Goal: Transaction & Acquisition: Purchase product/service

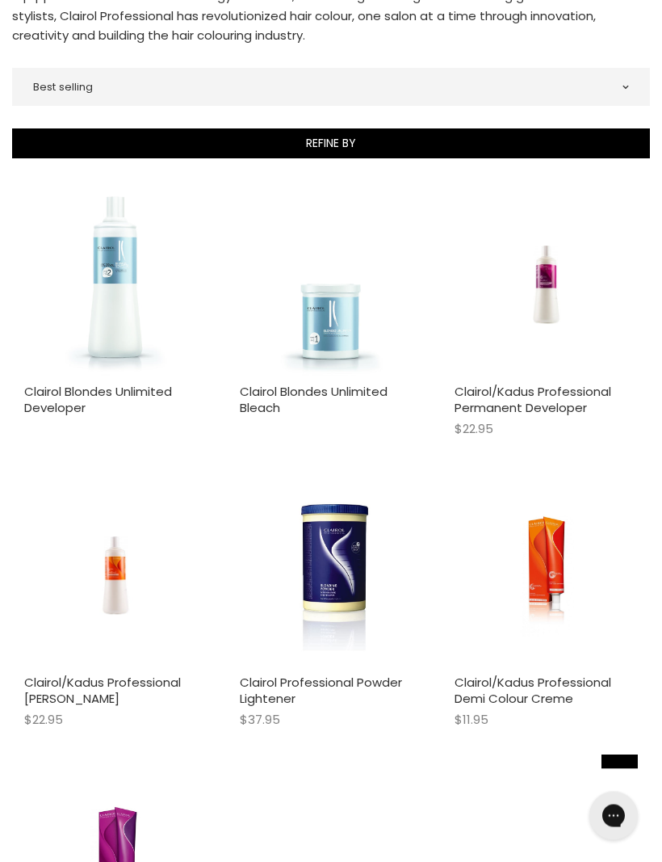
scroll to position [435, 0]
click at [480, 405] on link "Clairol/Kadus Professional Permanent Developer" at bounding box center [533, 399] width 157 height 33
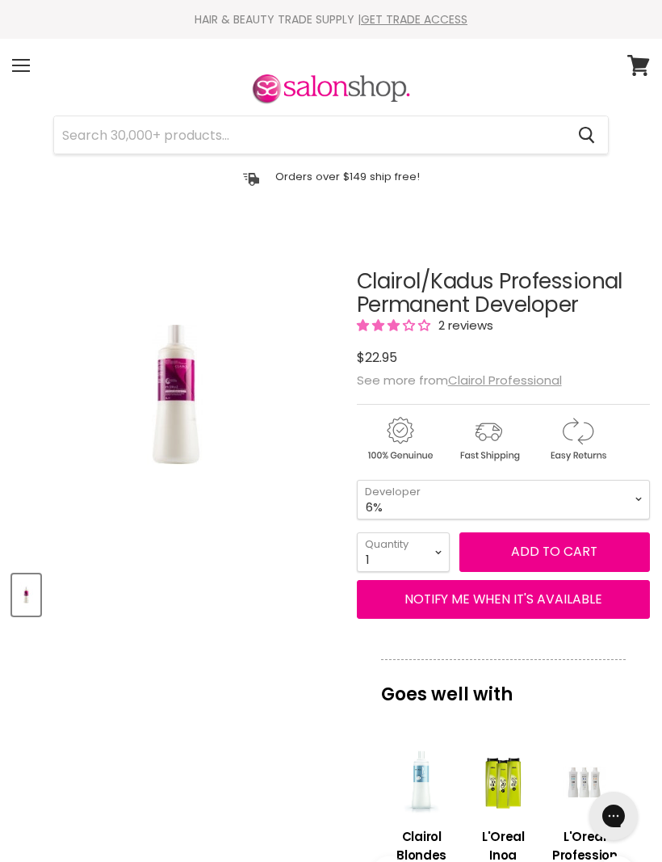
click at [450, 317] on span "2 reviews" at bounding box center [464, 325] width 60 height 17
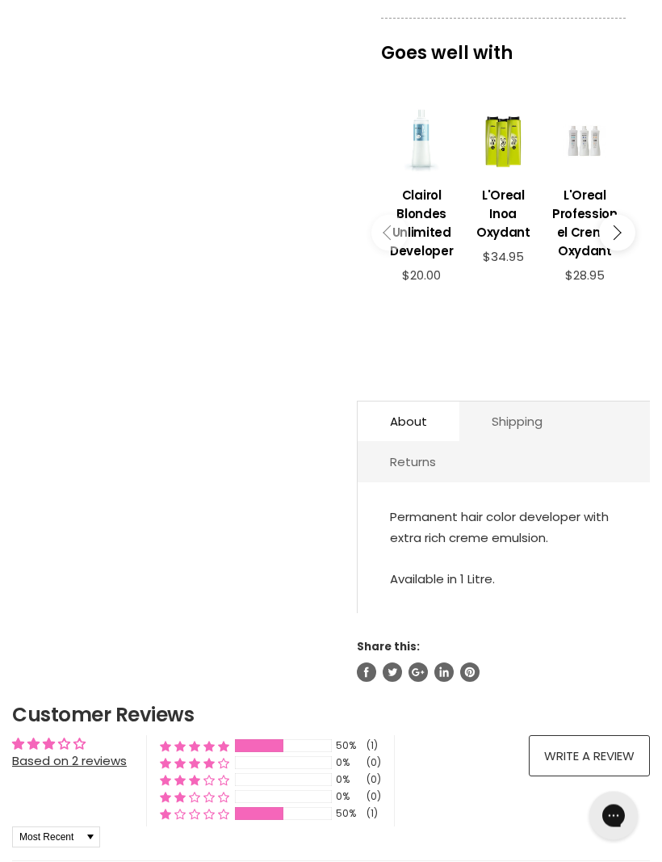
scroll to position [609, 0]
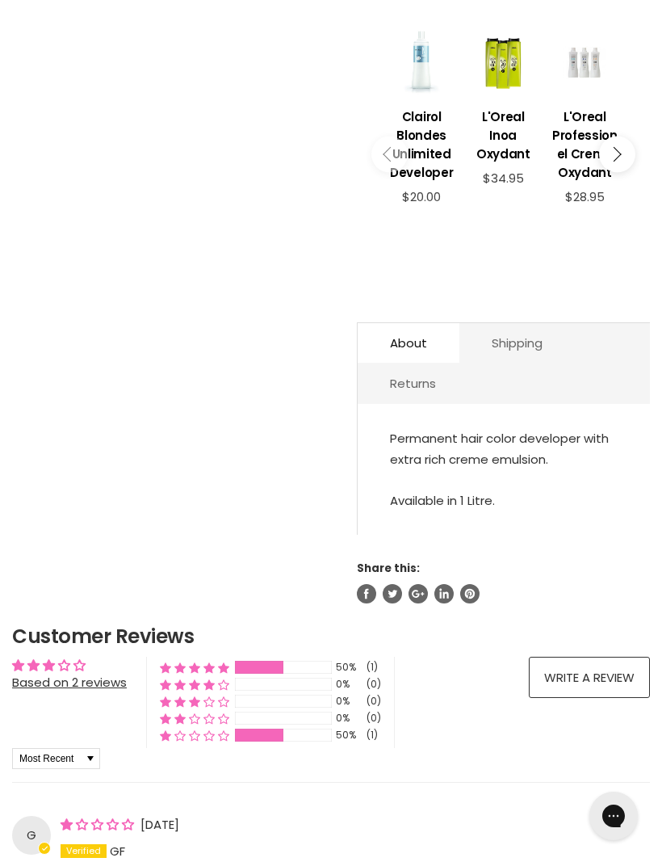
click at [255, 741] on div "Main content" at bounding box center [259, 734] width 48 height 13
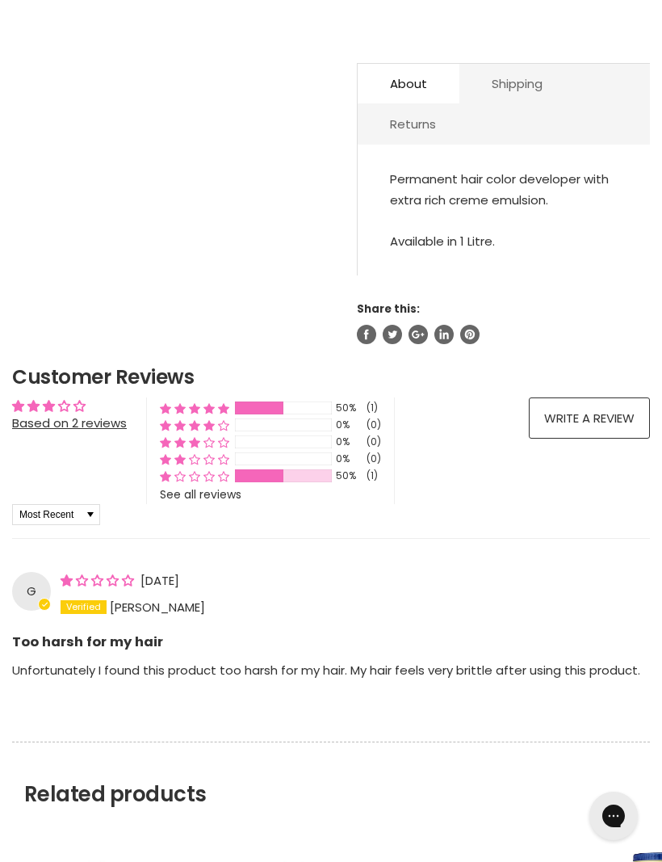
scroll to position [973, 0]
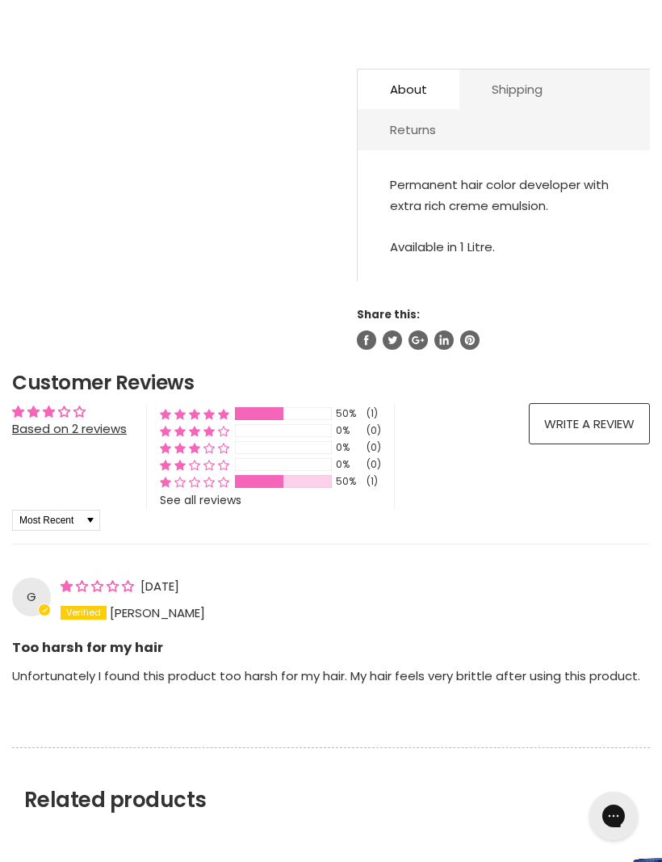
click at [262, 418] on div "Main content" at bounding box center [259, 413] width 48 height 13
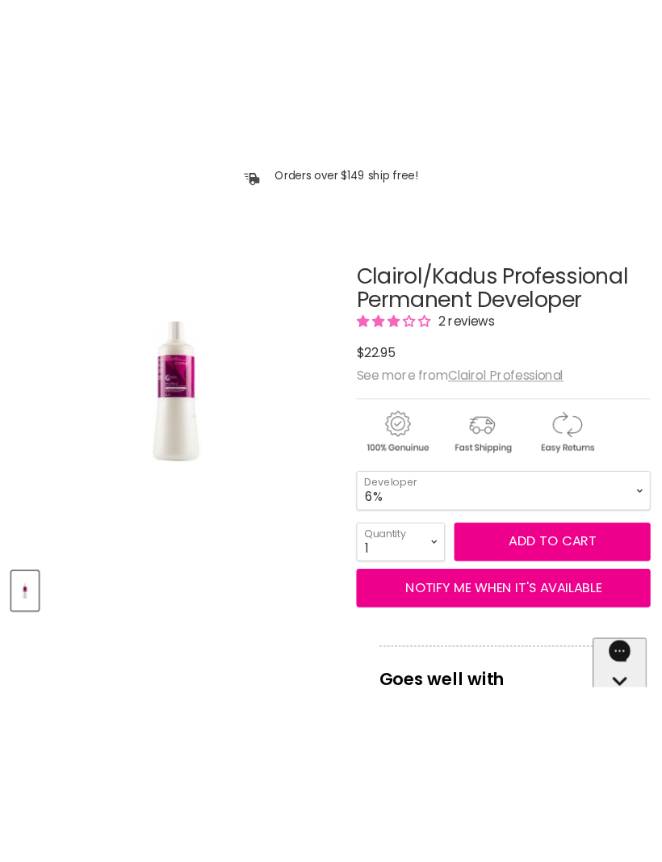
scroll to position [0, 0]
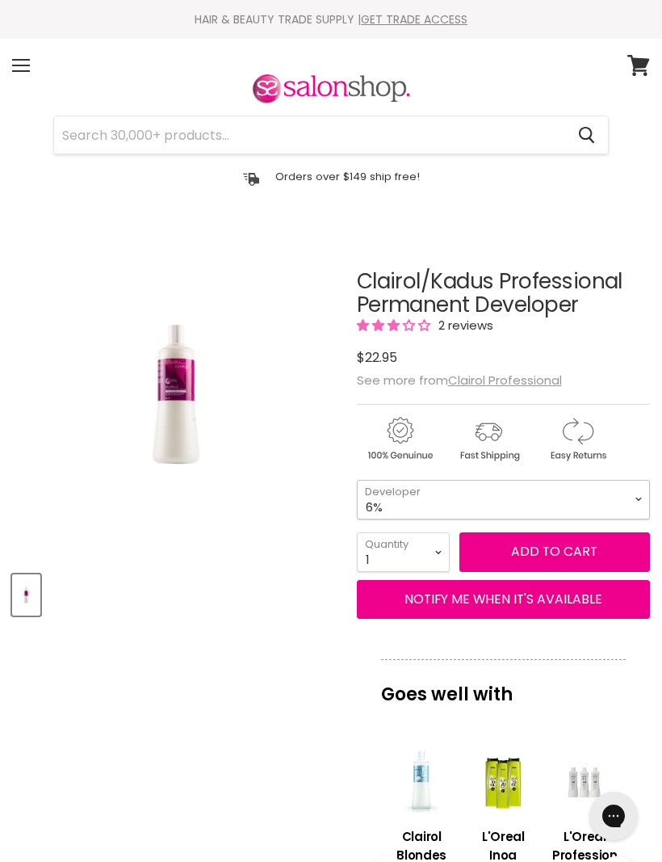
click at [638, 499] on select "6% 9% 12%" at bounding box center [503, 500] width 293 height 40
select select "9%"
click at [523, 554] on button "Add to cart" at bounding box center [554, 551] width 191 height 39
click at [598, 564] on button "Add to cart" at bounding box center [554, 551] width 191 height 39
click at [601, 614] on button "NOTIFY ME WHEN IT'S AVAILABLE" at bounding box center [503, 599] width 293 height 39
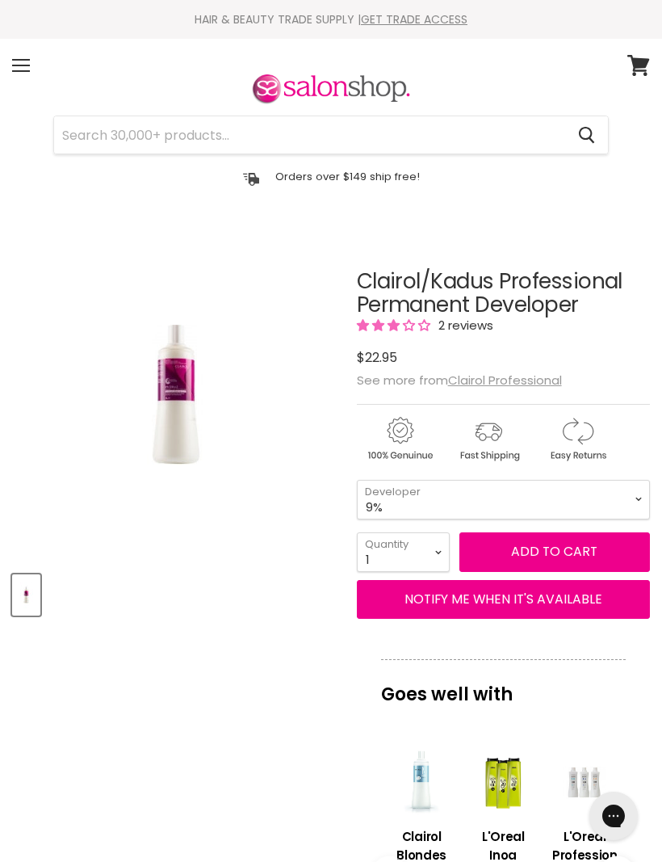
select select "31474918031415"
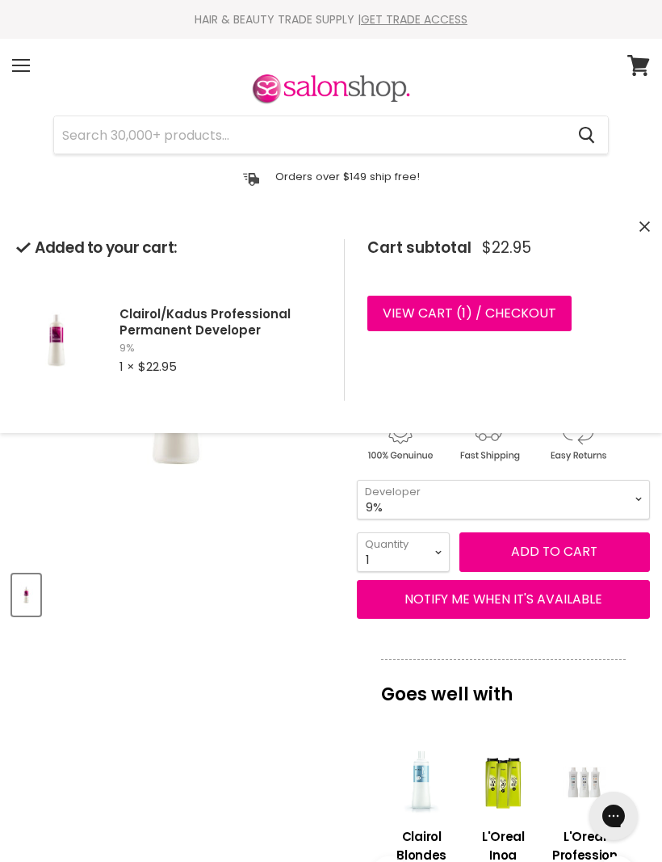
click at [174, 323] on h2 "Clairol/Kadus Professional Permanent Developer" at bounding box center [219, 321] width 199 height 31
click at [155, 316] on h2 "Clairol/Kadus Professional Permanent Developer" at bounding box center [219, 321] width 199 height 31
click at [534, 325] on link "View cart ( 1 ) / Checkout" at bounding box center [469, 314] width 204 height 36
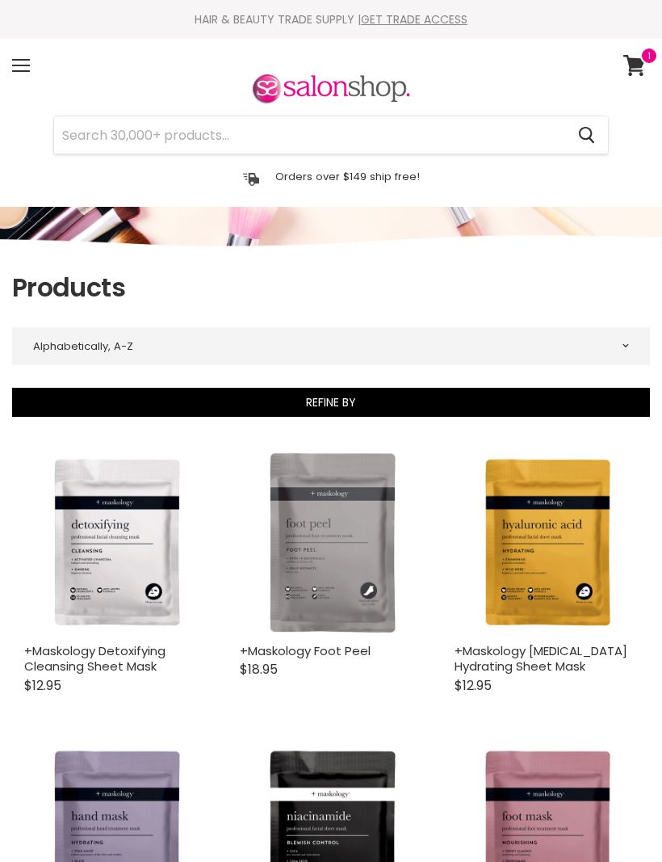
select select "title-ascending"
click at [95, 132] on input "Search" at bounding box center [309, 134] width 511 height 37
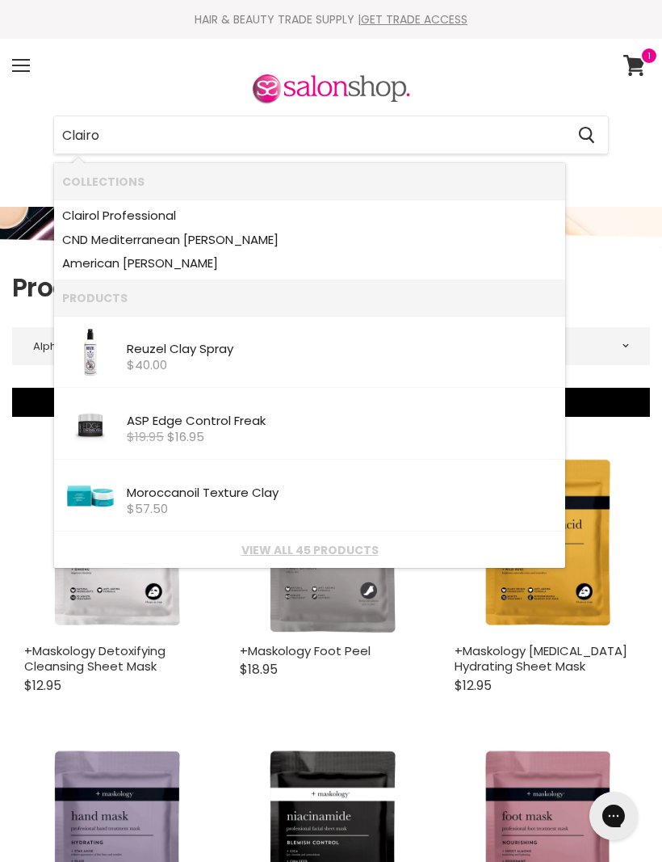
type input "Clairol"
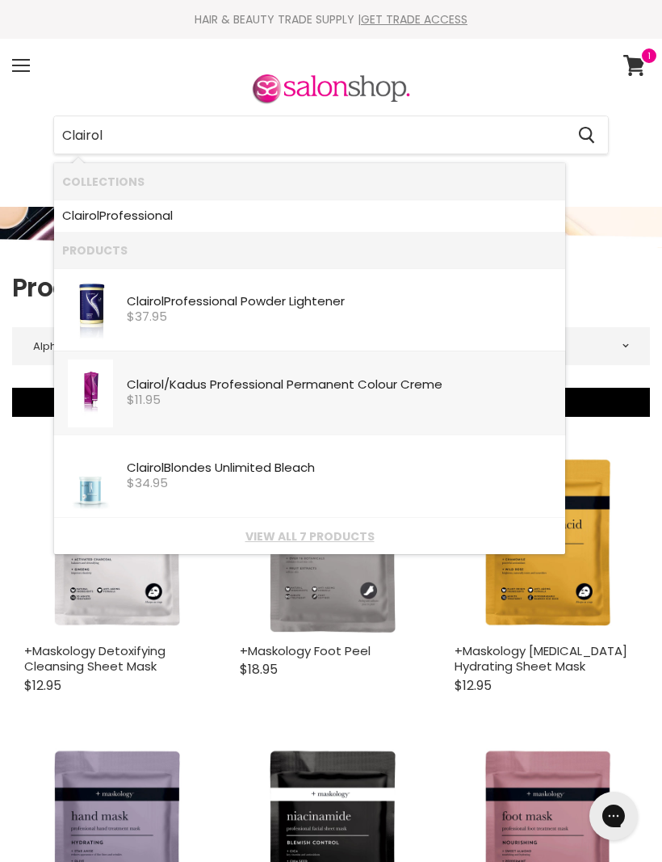
click at [141, 388] on b "Clairol" at bounding box center [145, 383] width 37 height 17
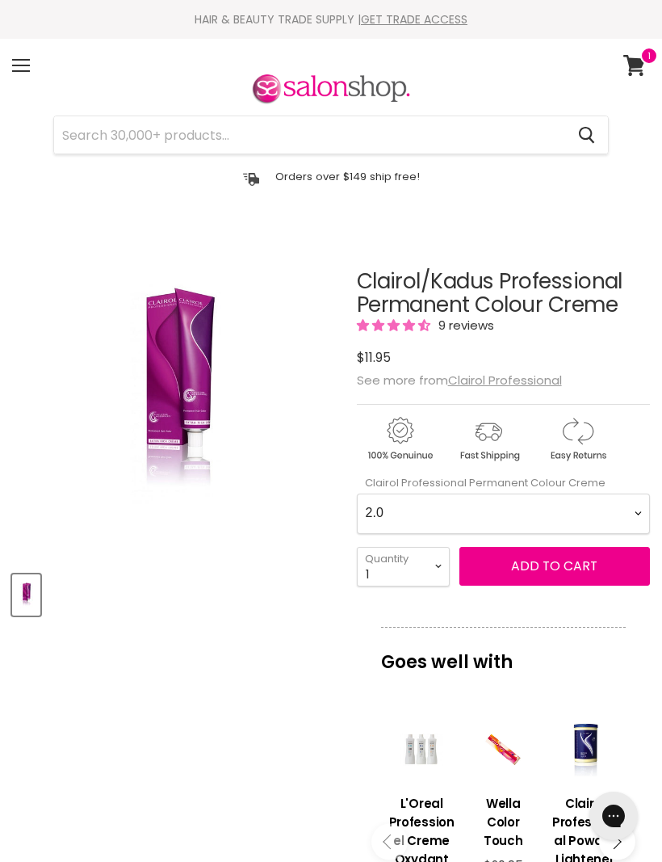
click at [636, 519] on Creme-0-0 "2.0 2.8 3.0 3.6 4.0 4.07 4.65 4.71 4.75 4.77 5.0 5.07 5.1 5.46 5.5 5.6 5.7 5.71…" at bounding box center [503, 513] width 293 height 40
select Creme-0-0 "10.0"
click at [435, 572] on select "1 2 3 4 5 6 7 8 9 10+" at bounding box center [403, 567] width 93 height 40
select select "6"
type input "6"
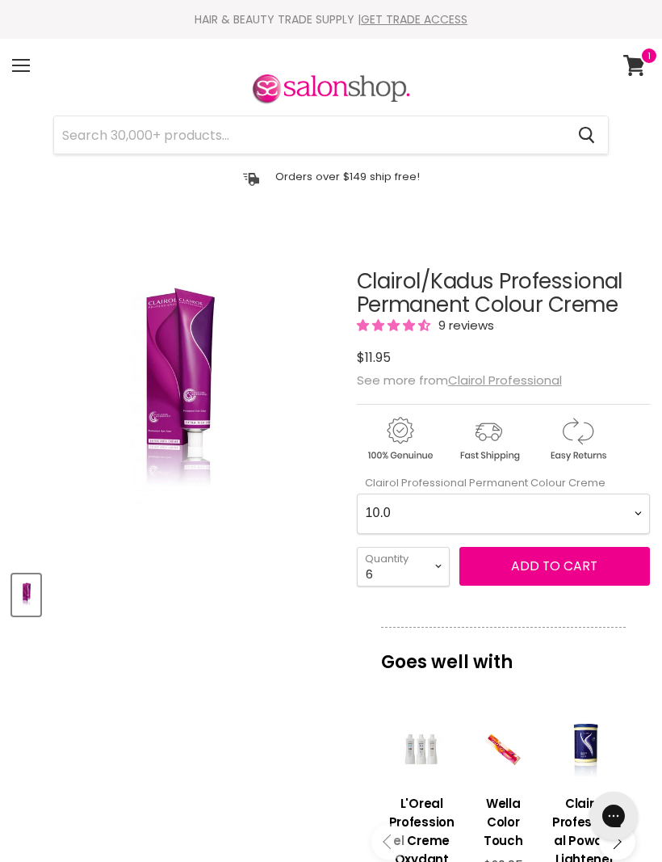
click at [591, 575] on span "Add to cart" at bounding box center [554, 565] width 86 height 19
click at [586, 570] on span "Add to cart" at bounding box center [554, 565] width 86 height 19
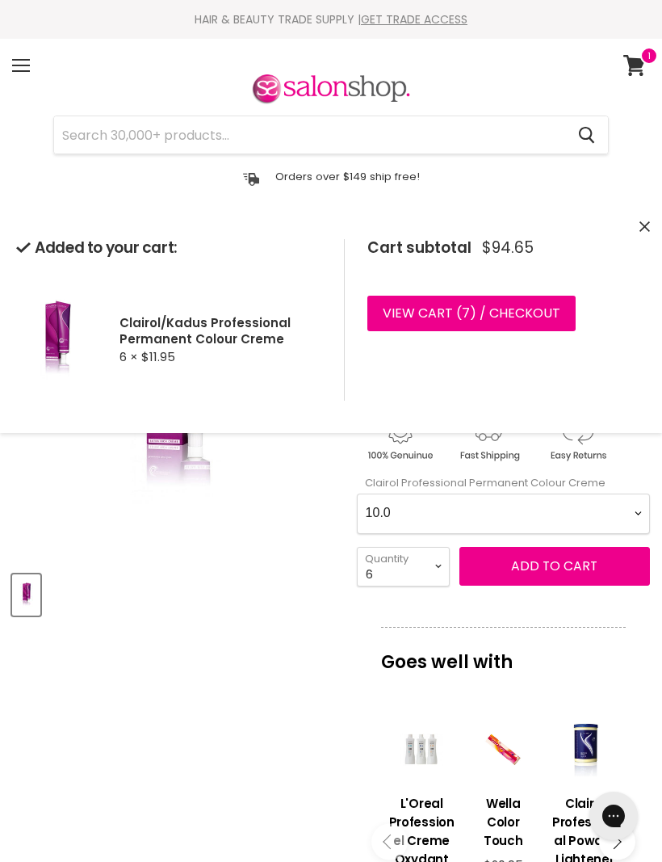
click at [529, 318] on link "View cart ( 7 ) / Checkout" at bounding box center [471, 314] width 208 height 36
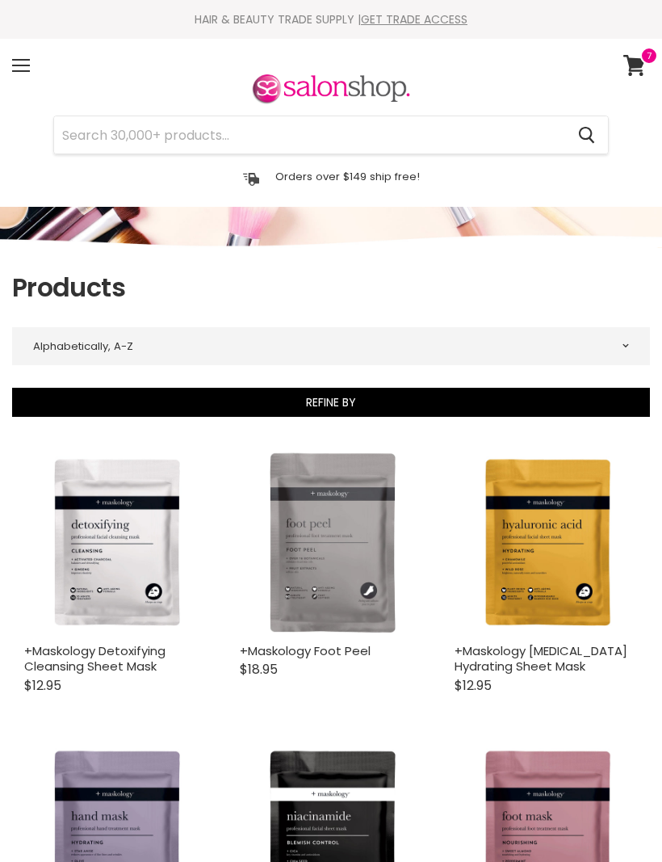
select select "title-ascending"
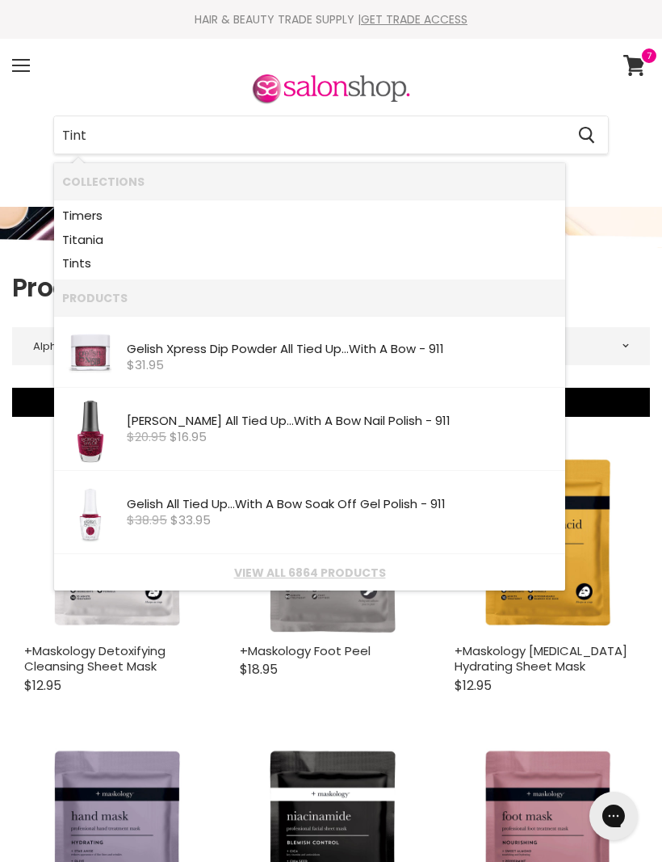
type input "Tint"
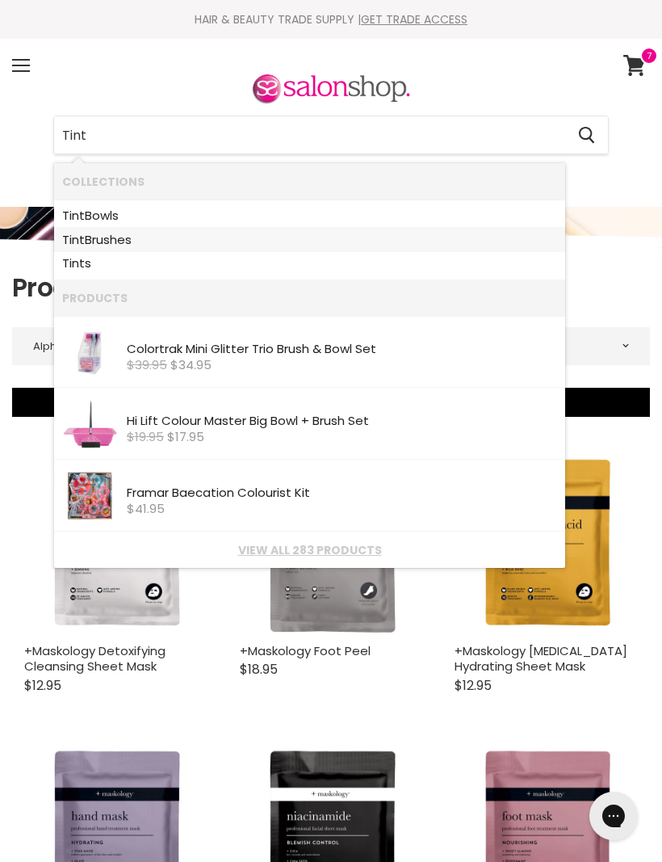
click at [103, 237] on link "Tint Brushes" at bounding box center [309, 240] width 495 height 24
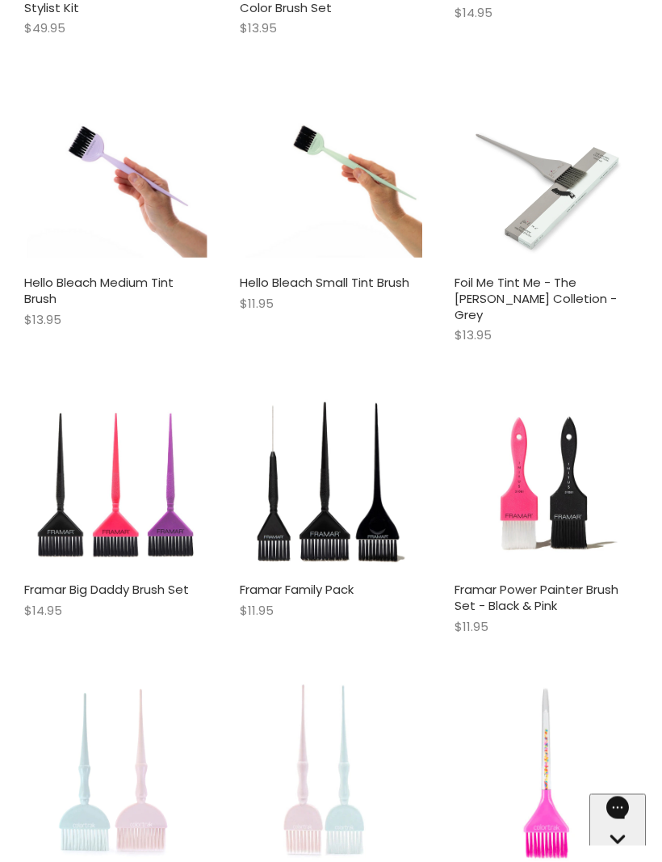
scroll to position [2727, 0]
click at [325, 494] on img "Main content" at bounding box center [331, 482] width 183 height 183
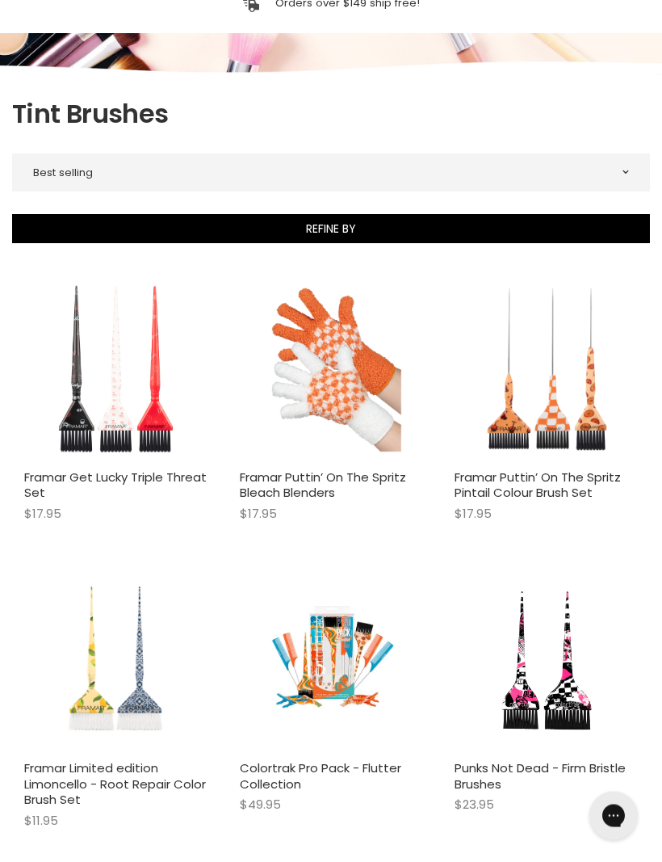
scroll to position [179, 0]
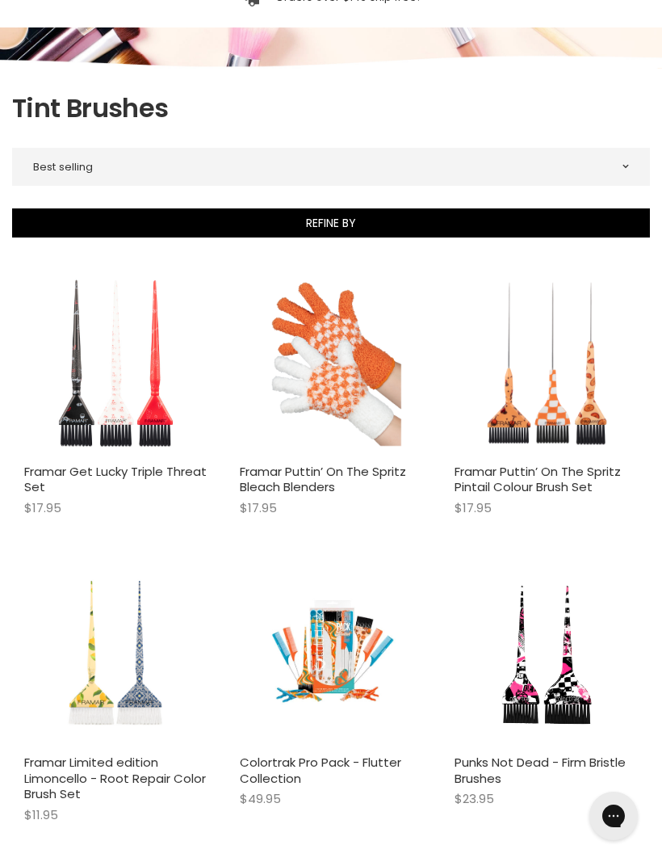
click at [83, 447] on img "Main content" at bounding box center [116, 363] width 128 height 183
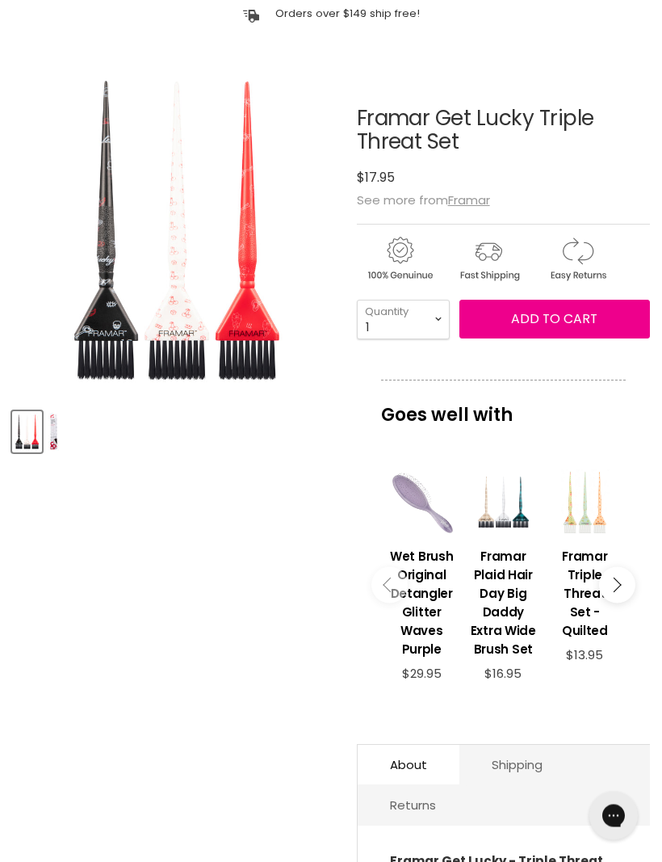
scroll to position [160, 0]
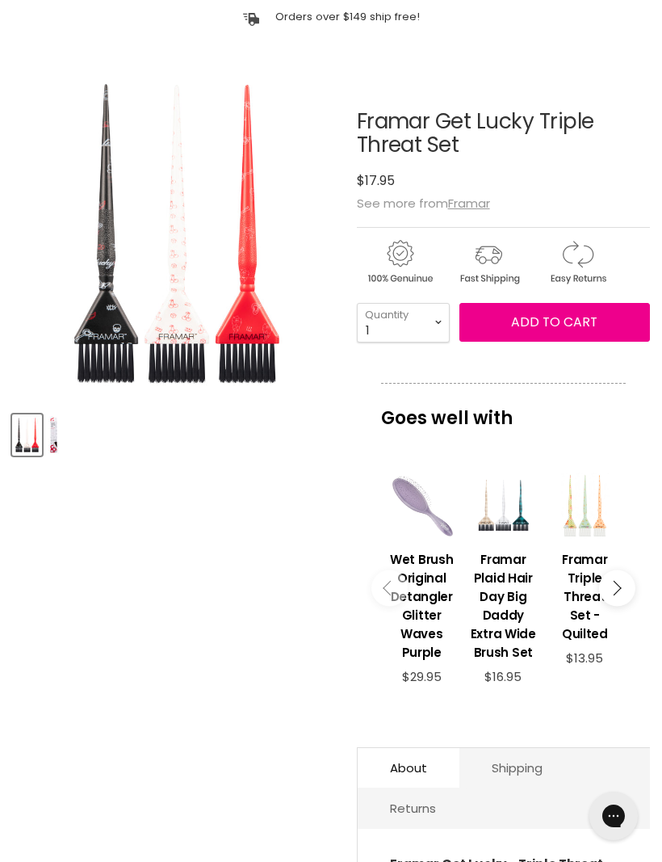
click at [53, 428] on img "Product thumbnails" at bounding box center [53, 435] width 10 height 38
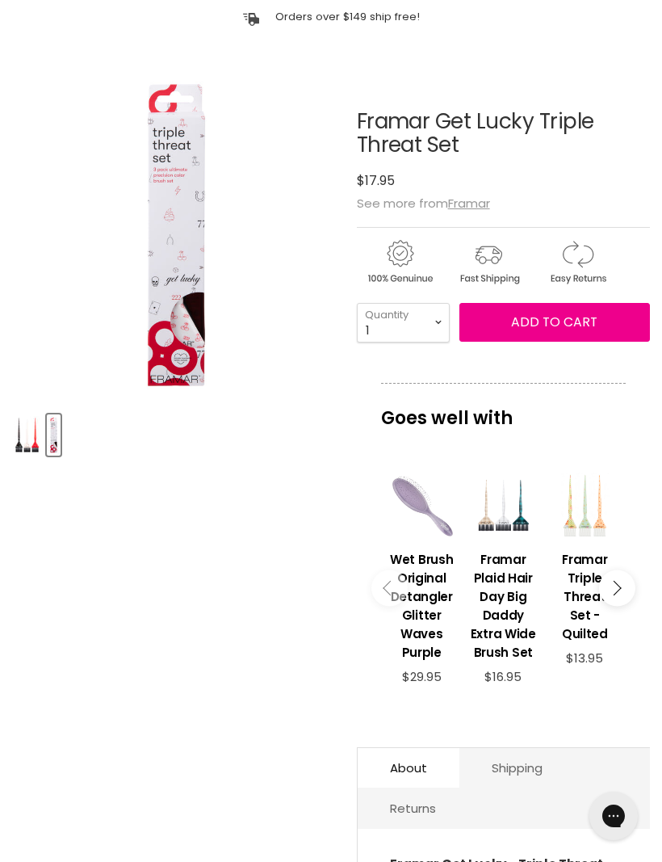
click at [577, 308] on button "Add to cart" at bounding box center [554, 322] width 191 height 39
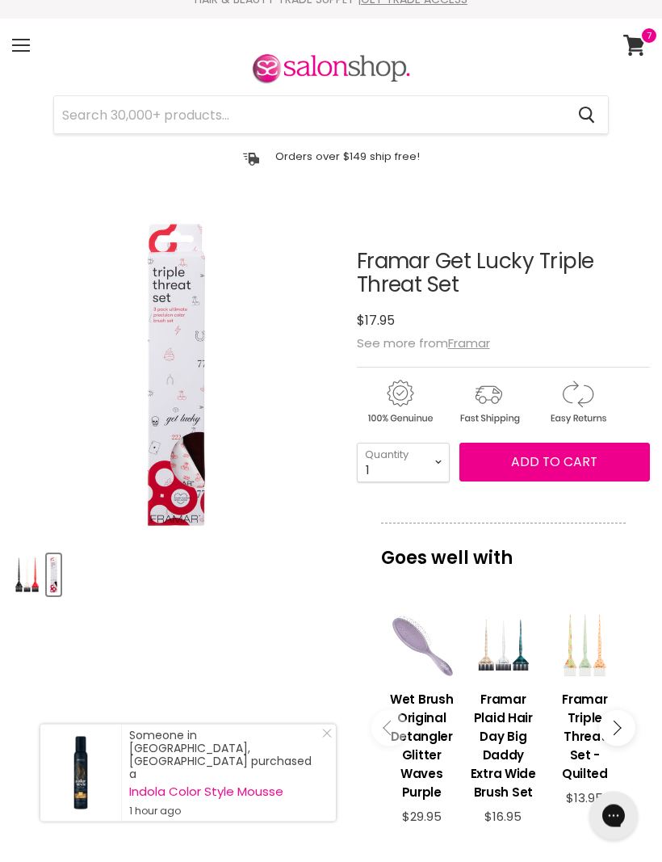
scroll to position [0, 0]
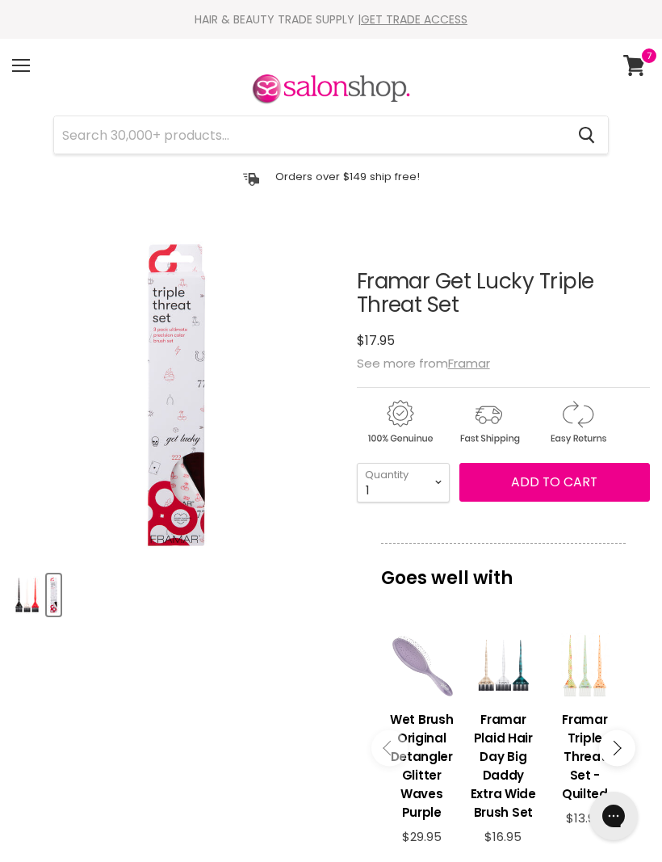
click at [589, 489] on span "Add to cart" at bounding box center [554, 481] width 86 height 19
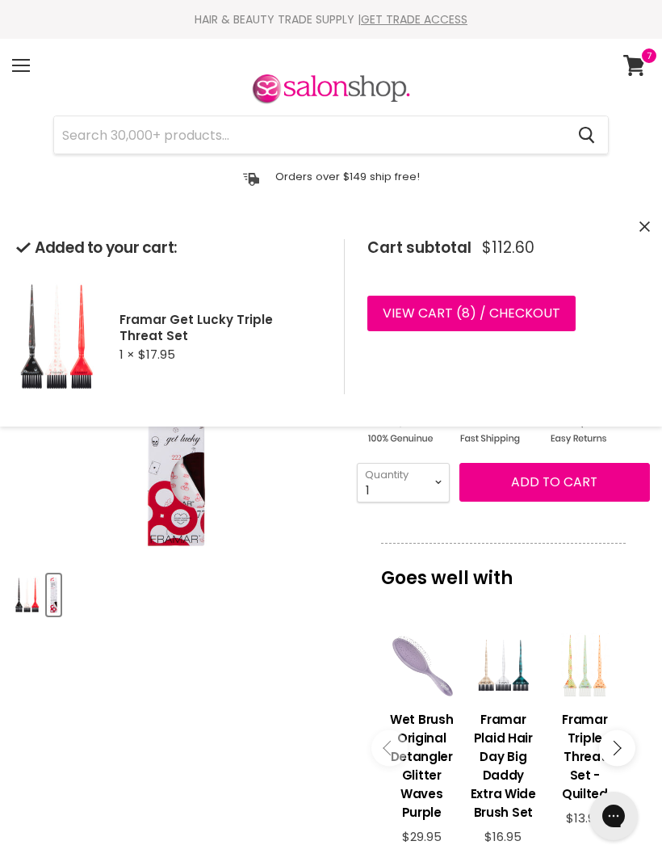
click at [526, 317] on link "View cart ( 8 ) / Checkout" at bounding box center [471, 314] width 208 height 36
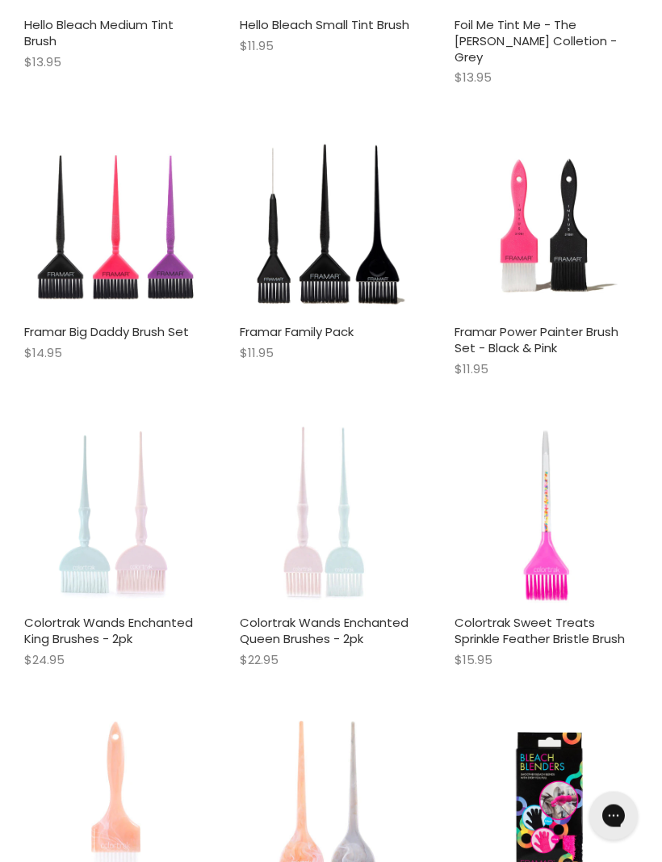
scroll to position [2981, 0]
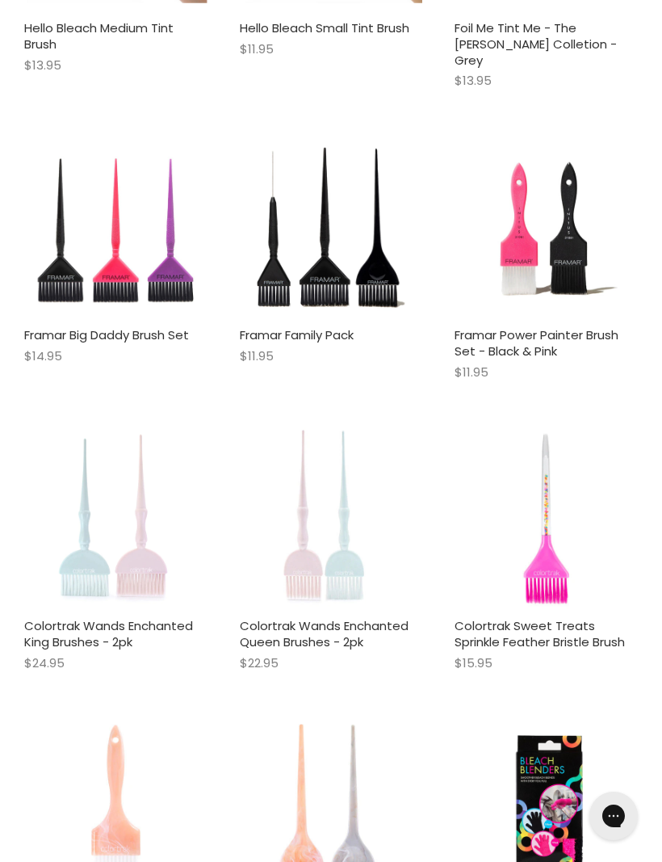
click at [317, 253] on img "Main content" at bounding box center [331, 227] width 183 height 183
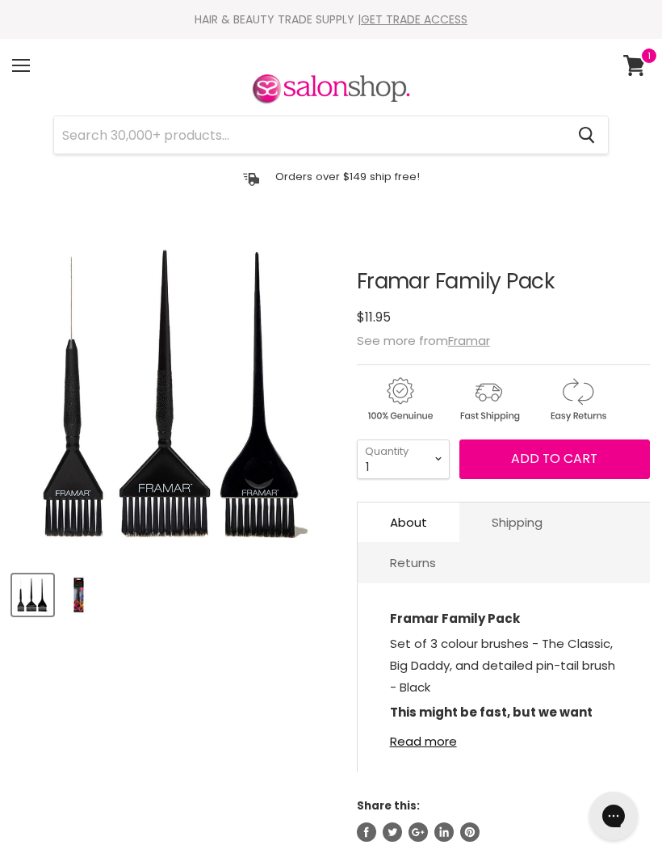
click at [585, 476] on button "Add to cart" at bounding box center [554, 458] width 191 height 39
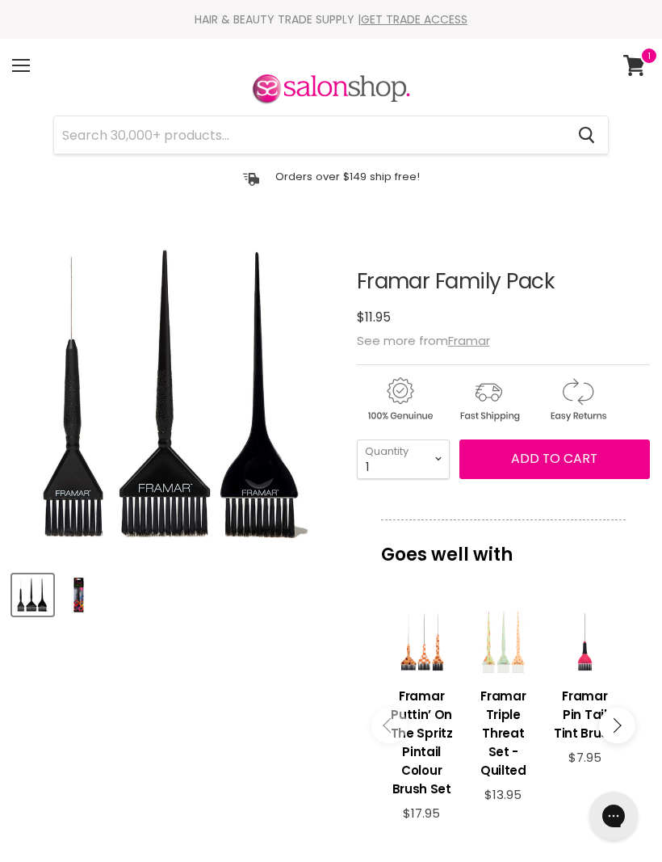
click at [589, 446] on button "Add to cart" at bounding box center [554, 458] width 191 height 39
click at [96, 127] on input "Search" at bounding box center [309, 134] width 511 height 37
click at [103, 125] on input "Search" at bounding box center [309, 134] width 511 height 37
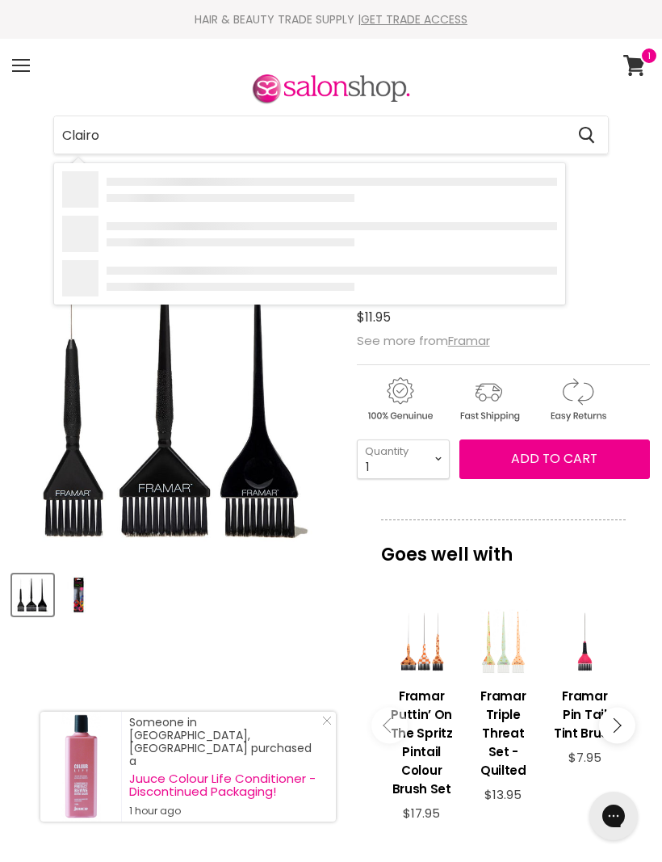
type input "Clairol"
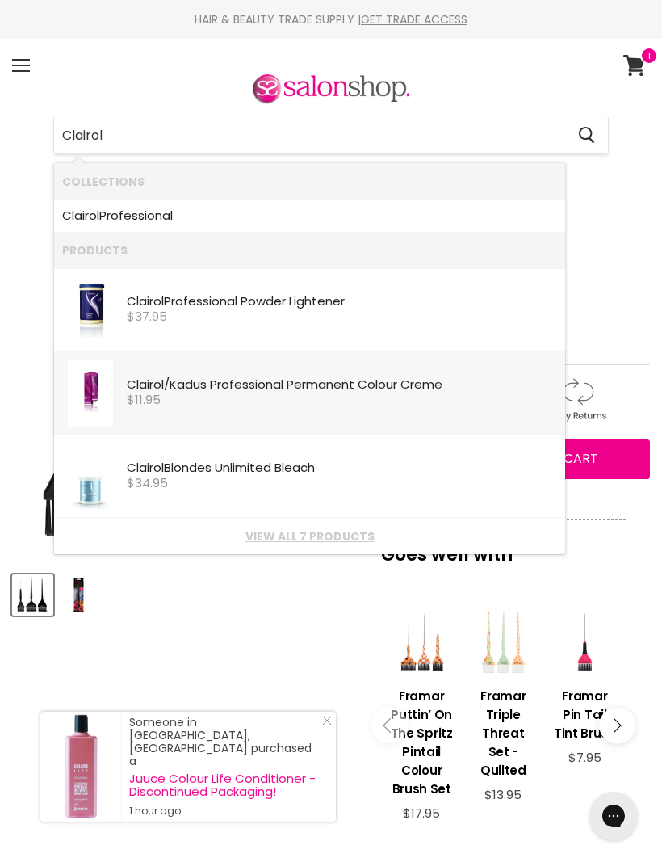
click at [156, 392] on span "$11.95" at bounding box center [144, 399] width 34 height 17
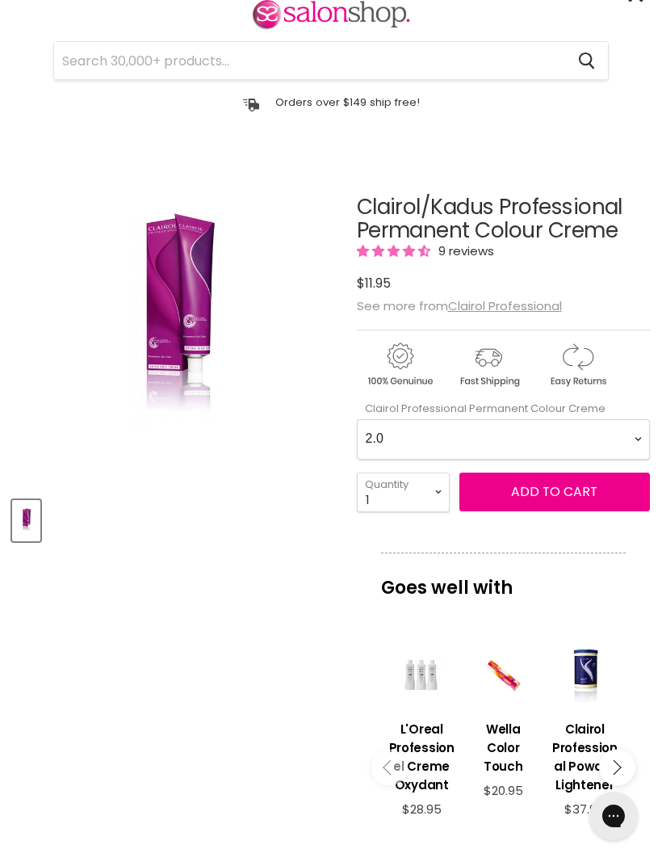
click at [383, 437] on Creme-0-0 "2.0 2.8 3.0 3.6 4.0 4.07 4.65 4.71 4.75 4.77 5.0 5.07 5.1 5.46 5.5 5.6 5.7 5.71…" at bounding box center [503, 439] width 293 height 40
select Creme-0-0 "10.0"
click at [438, 507] on select "1 2 3 4 5 6 7 8 9 10+" at bounding box center [403, 492] width 93 height 40
select select "6"
type input "6"
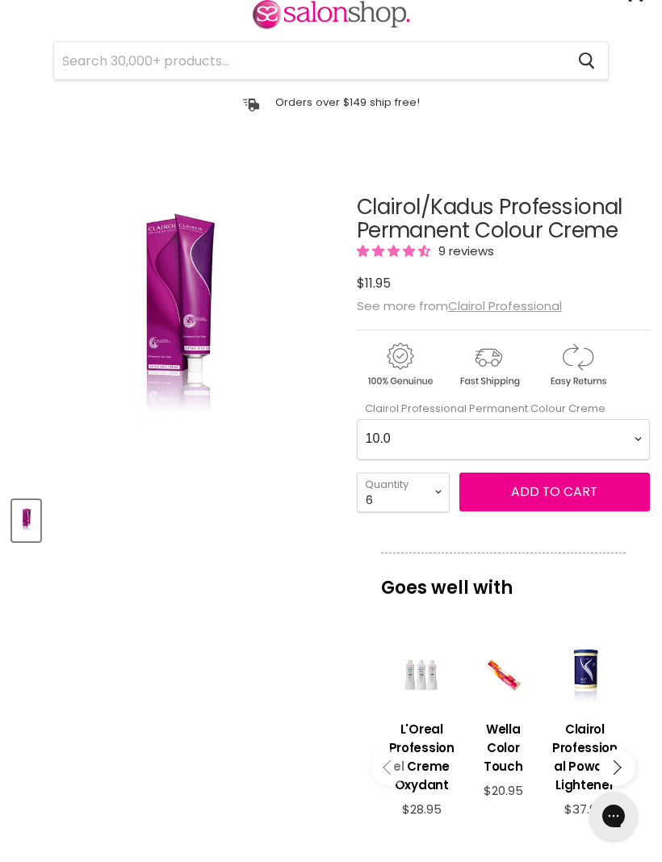
click at [581, 497] on span "Add to cart" at bounding box center [554, 491] width 86 height 19
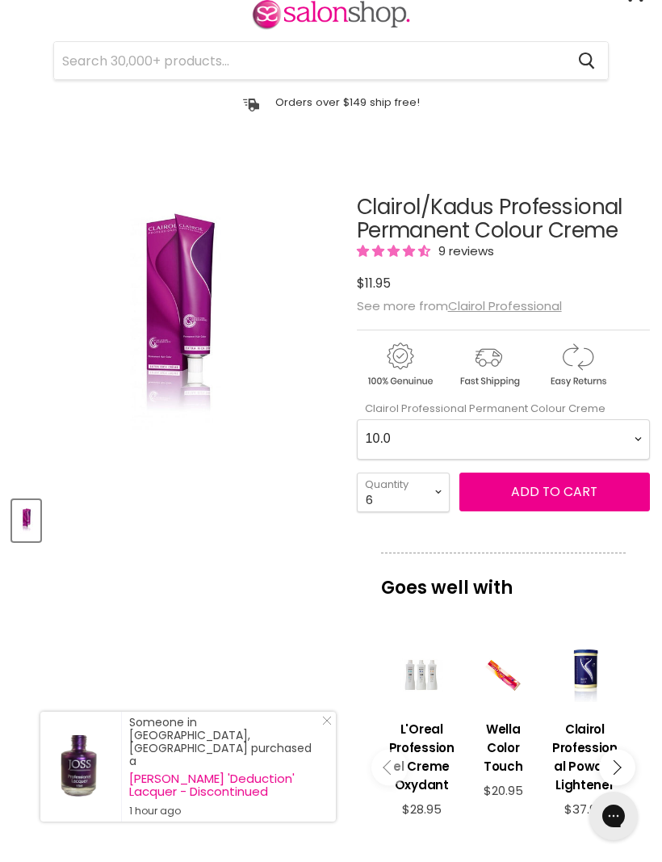
click at [574, 492] on span "Add to cart" at bounding box center [554, 491] width 86 height 19
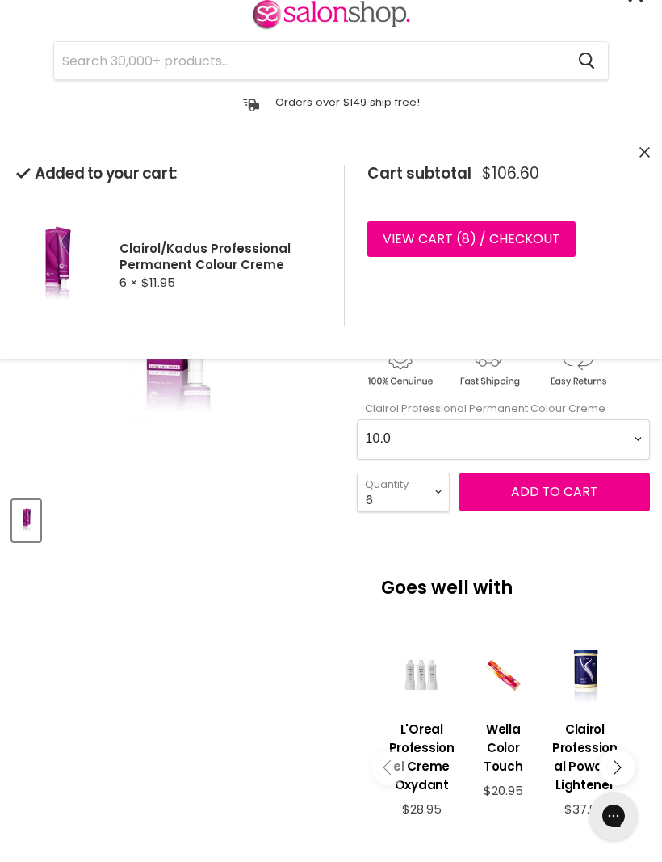
click at [528, 243] on link "View cart ( 8 ) / Checkout" at bounding box center [471, 239] width 208 height 36
